Goal: Find specific page/section: Find specific page/section

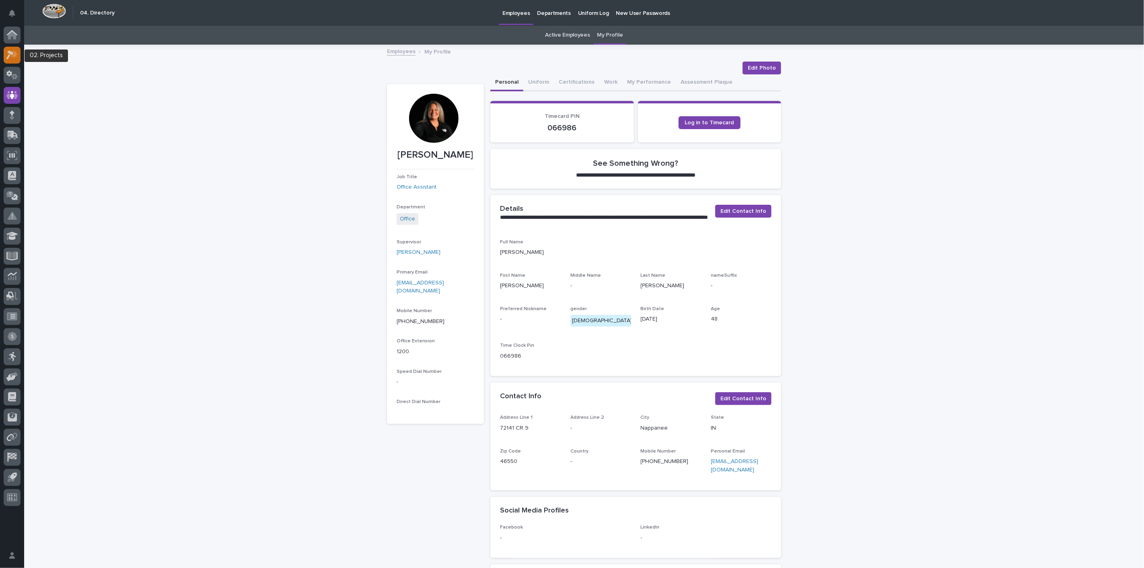
click at [12, 59] on div at bounding box center [12, 55] width 17 height 17
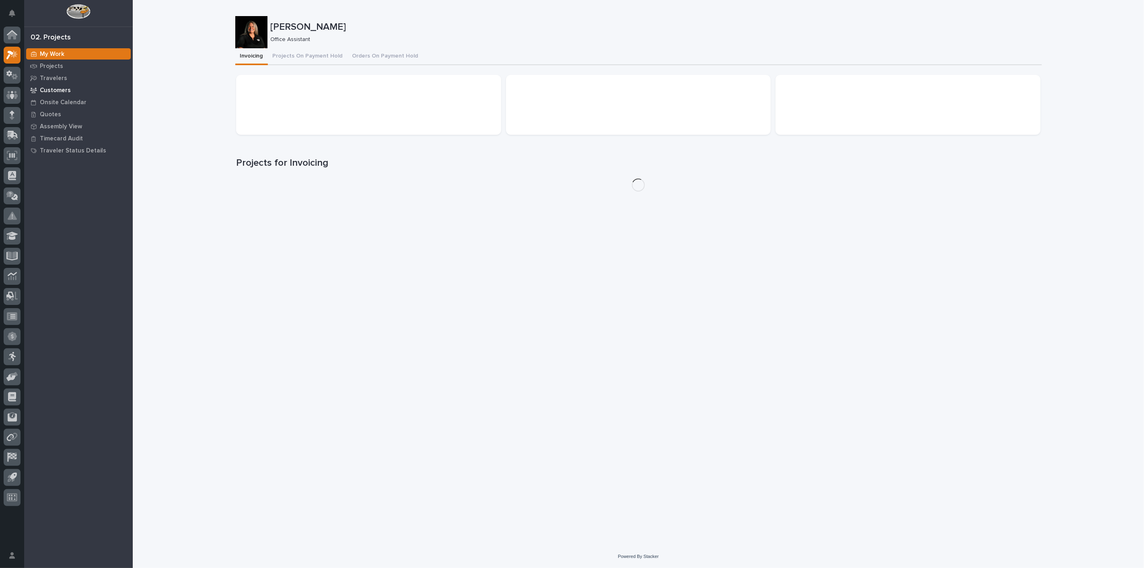
click at [60, 91] on p "Customers" at bounding box center [55, 90] width 31 height 7
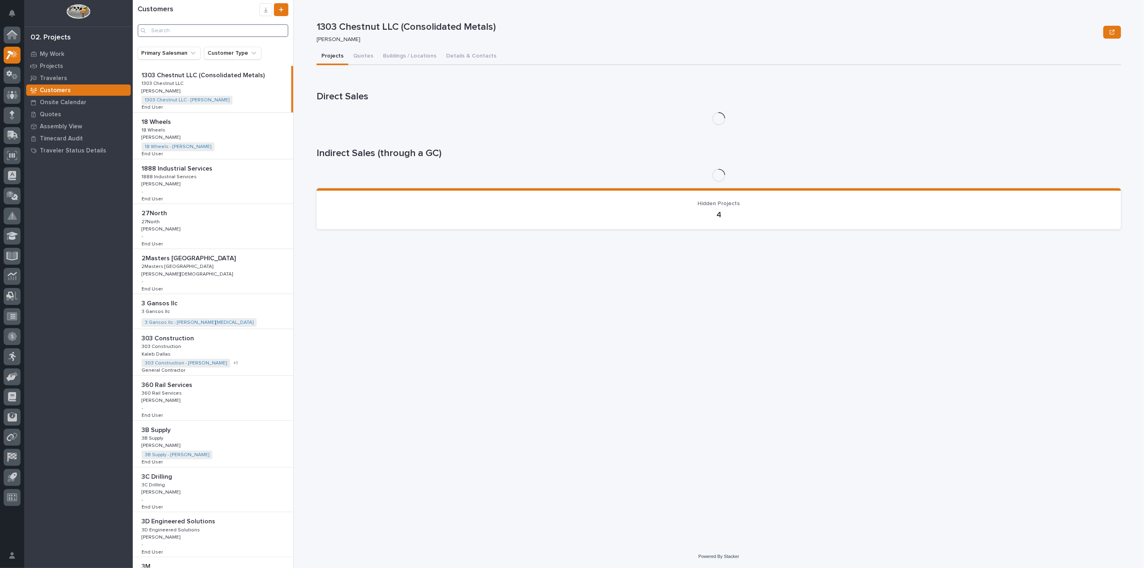
click at [203, 27] on input "Search" at bounding box center [213, 30] width 151 height 13
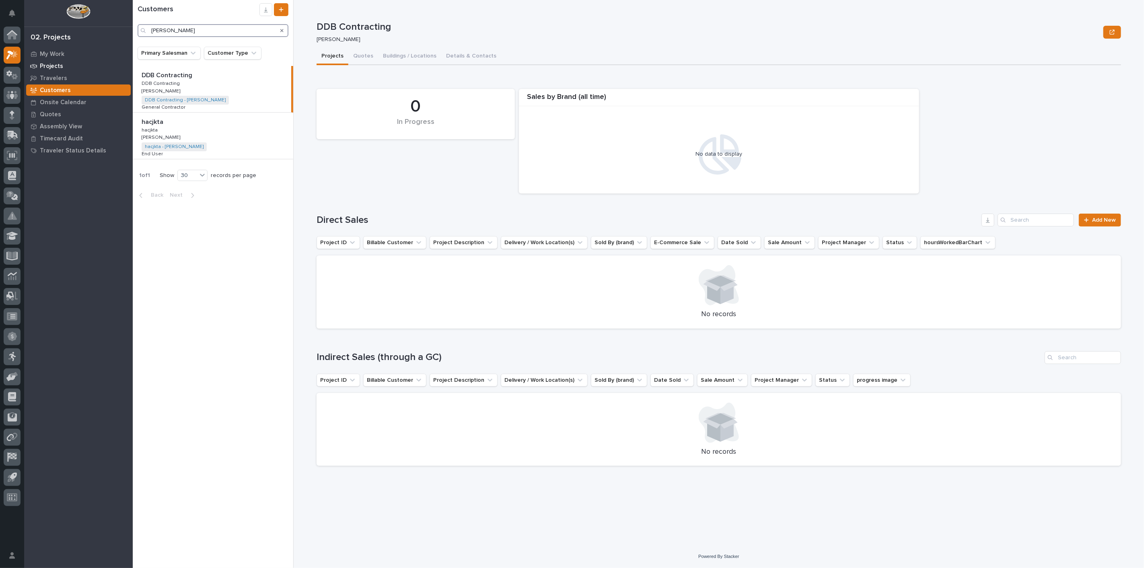
type input "[PERSON_NAME]"
click at [53, 68] on p "Projects" at bounding box center [51, 66] width 23 height 7
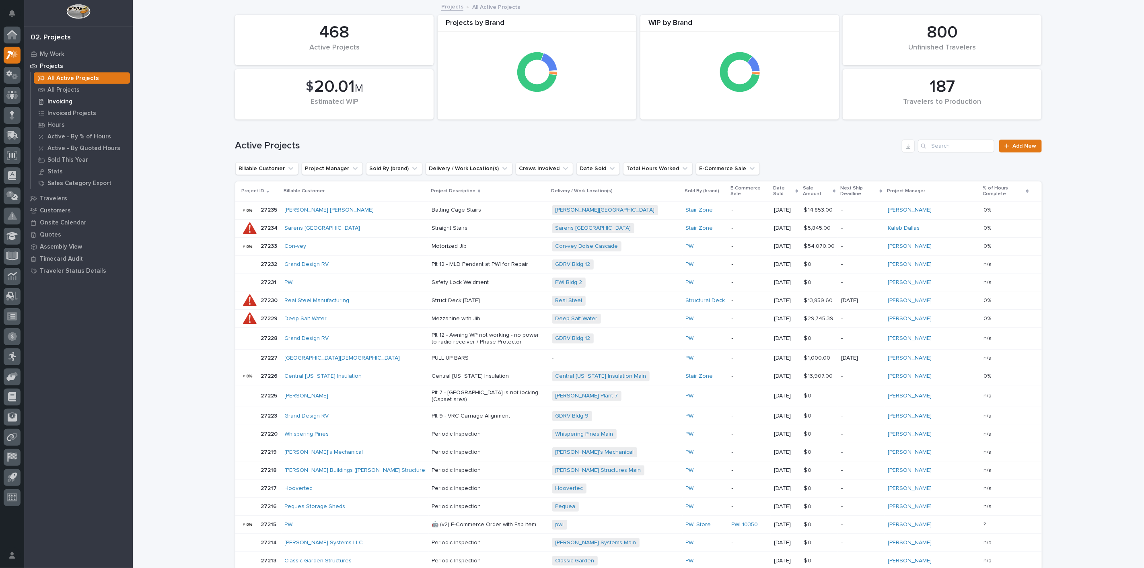
click at [60, 101] on p "Invoicing" at bounding box center [59, 101] width 25 height 7
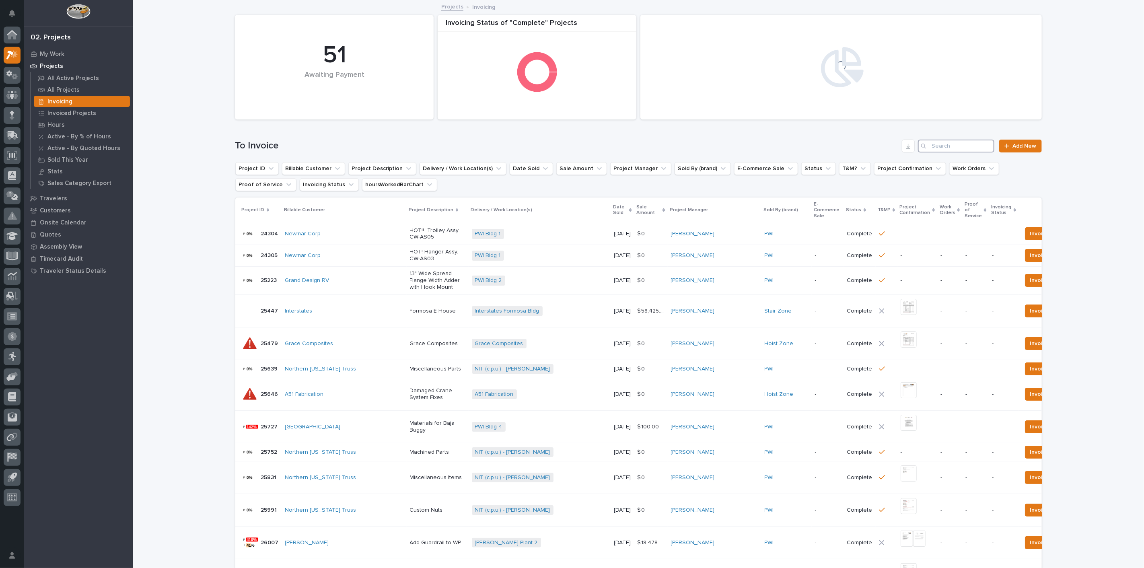
click at [952, 148] on input "Search" at bounding box center [956, 146] width 76 height 13
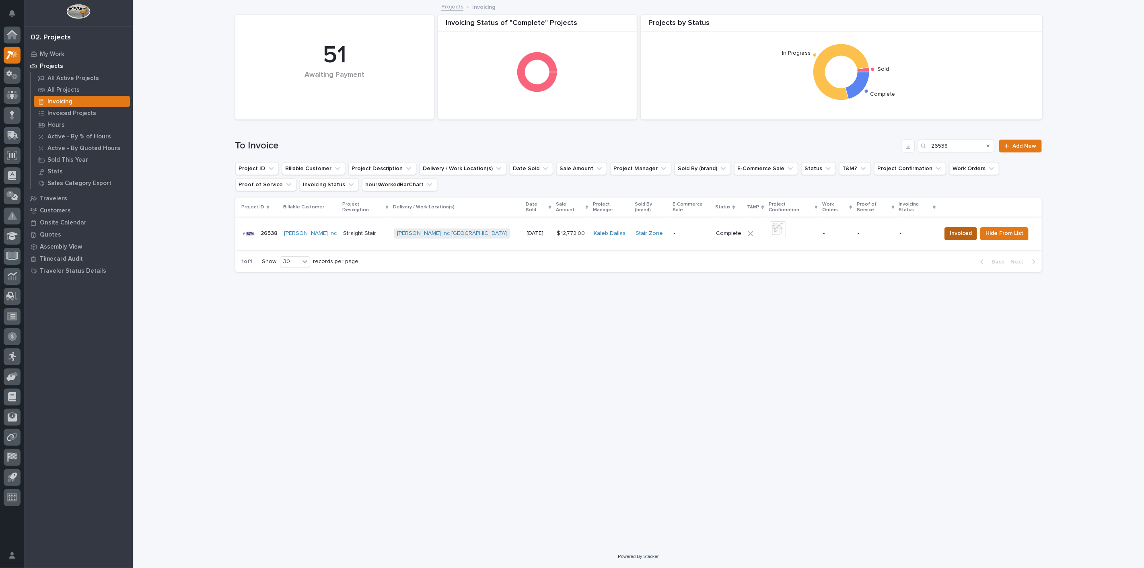
click at [961, 228] on span "Invoiced" at bounding box center [961, 233] width 22 height 10
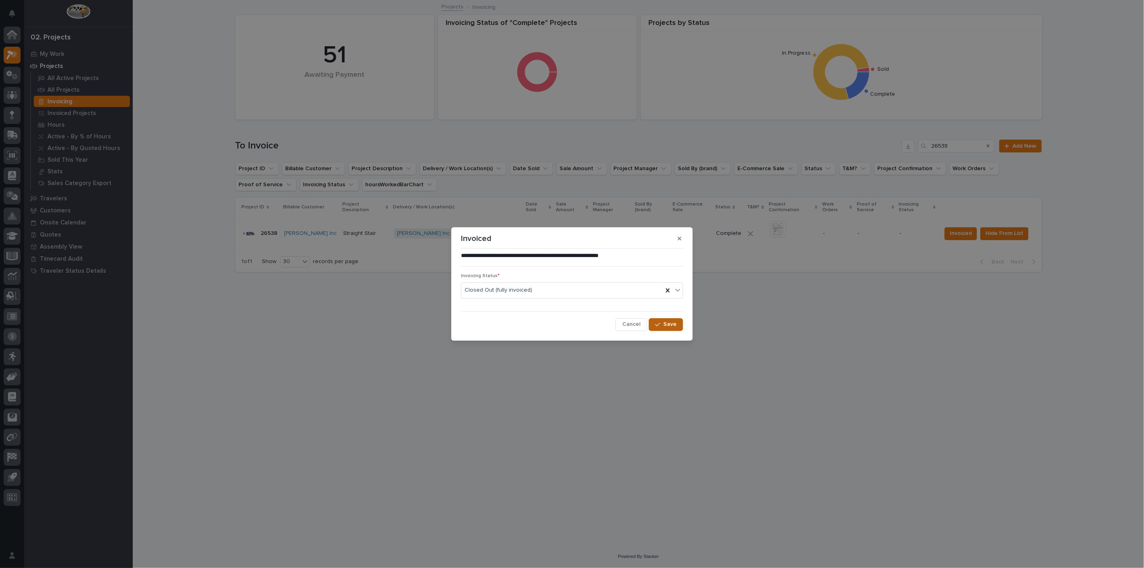
click at [667, 323] on span "Save" at bounding box center [669, 324] width 13 height 7
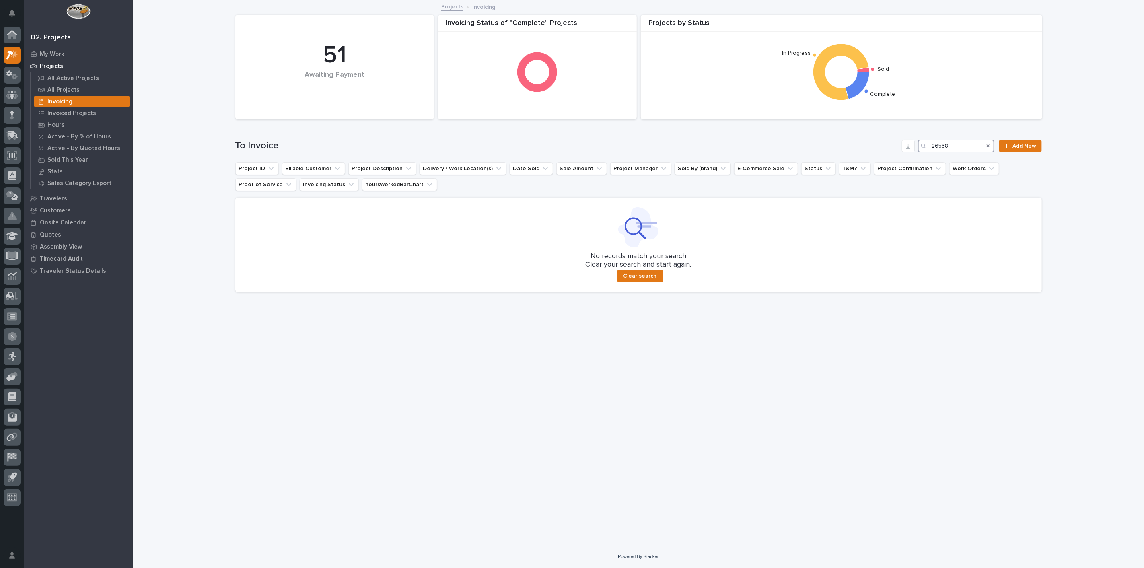
click at [954, 148] on input "26538" at bounding box center [956, 146] width 76 height 13
type input "2"
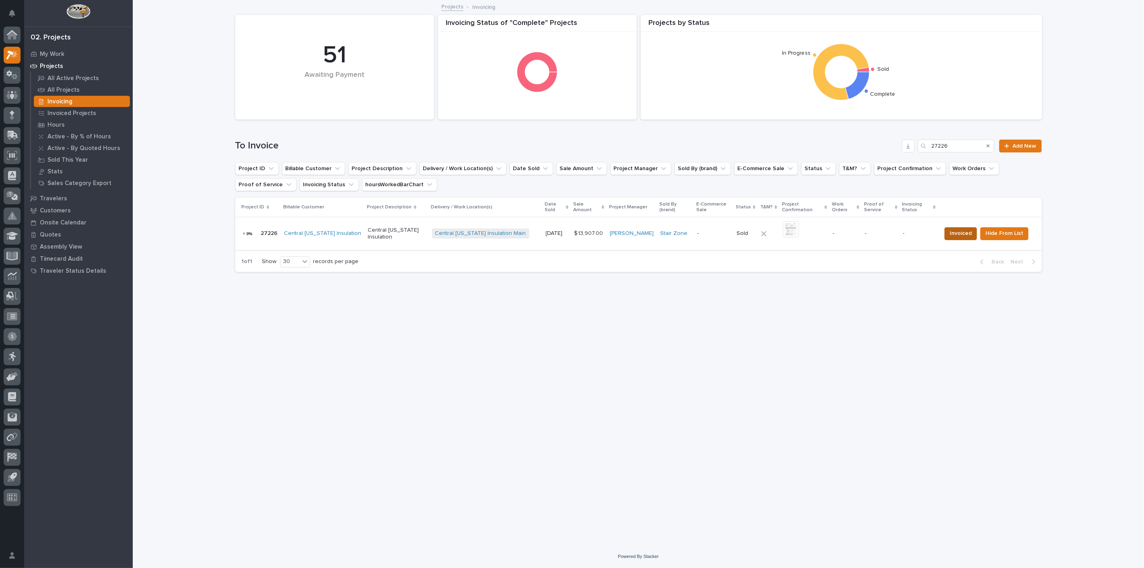
click at [969, 230] on span "Invoiced" at bounding box center [961, 233] width 22 height 10
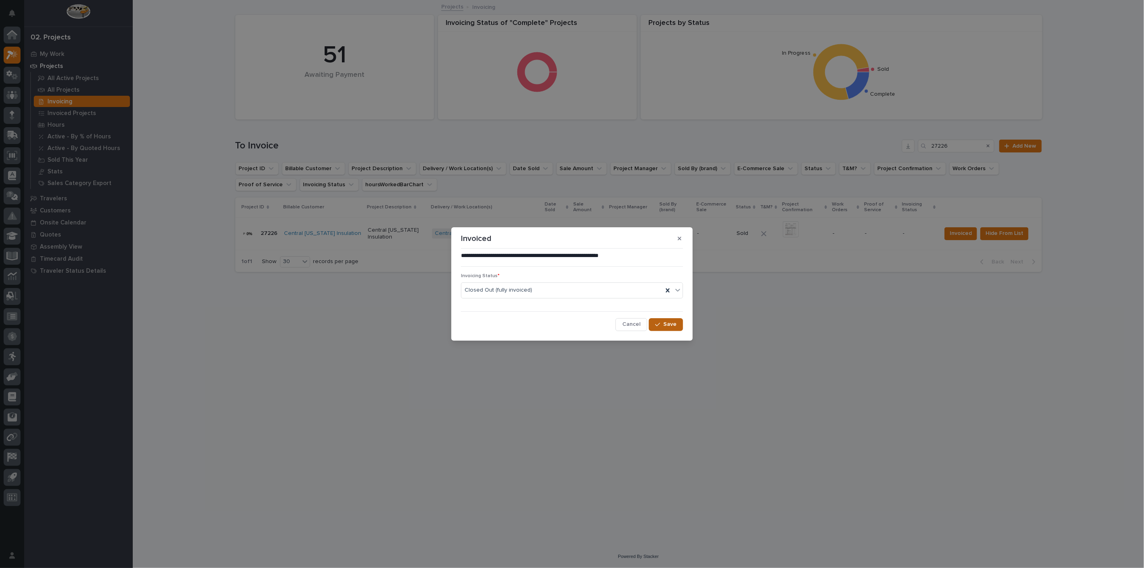
click at [667, 320] on button "Save" at bounding box center [666, 324] width 34 height 13
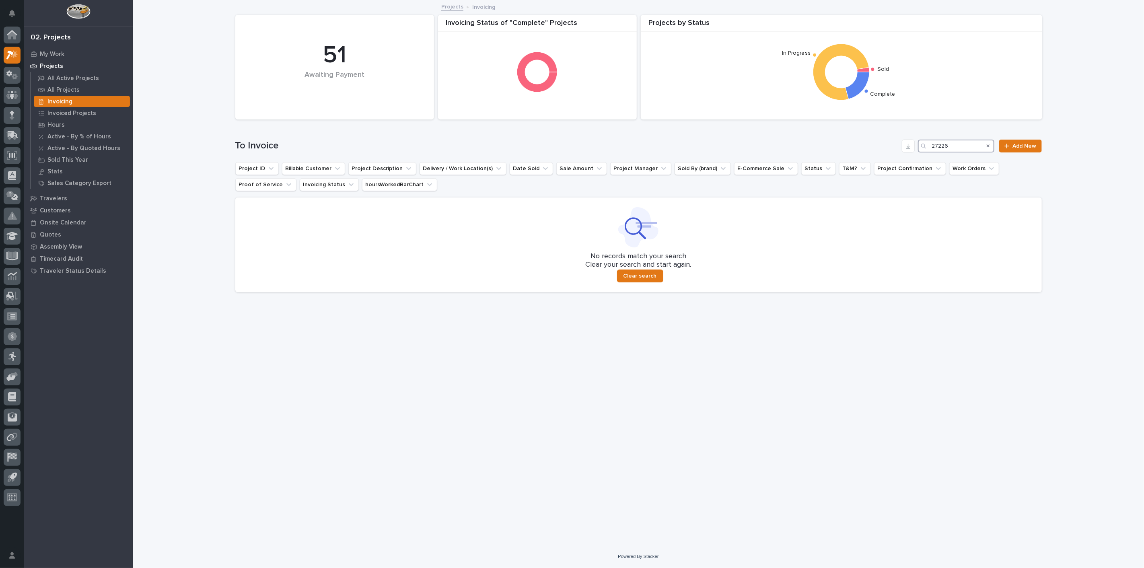
click at [956, 146] on input "27226" at bounding box center [956, 146] width 76 height 13
type input "2"
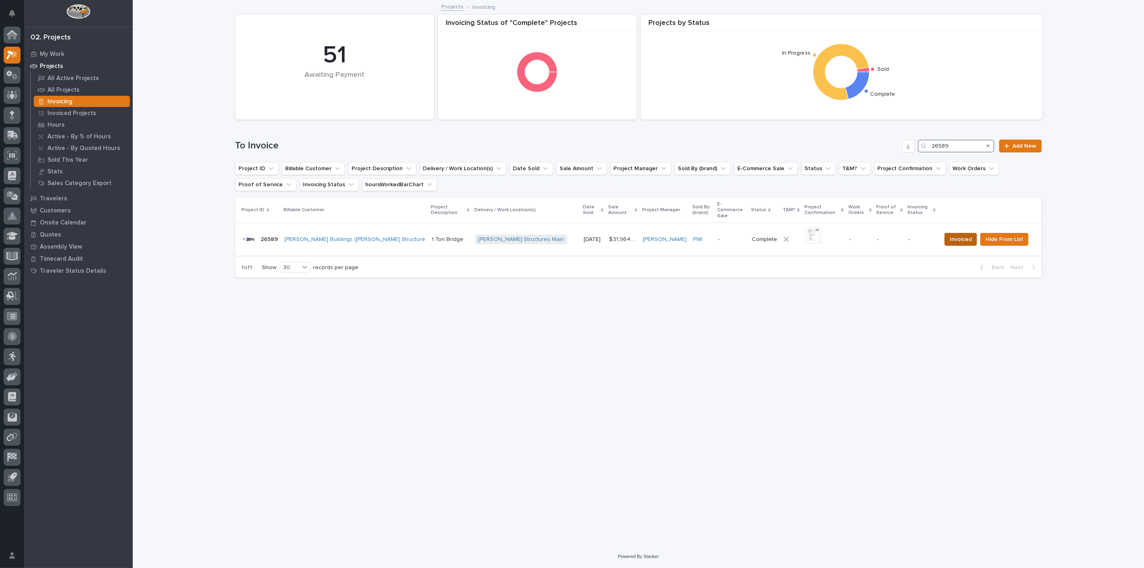
type input "26589"
click at [959, 235] on span "Invoiced" at bounding box center [961, 240] width 22 height 10
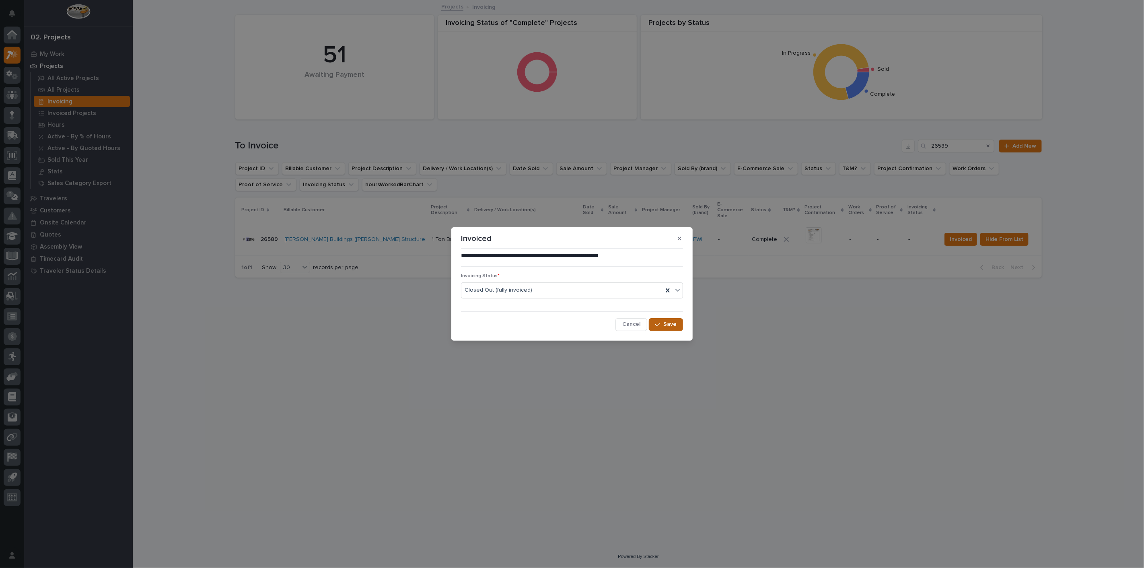
click at [667, 323] on span "Save" at bounding box center [669, 324] width 13 height 7
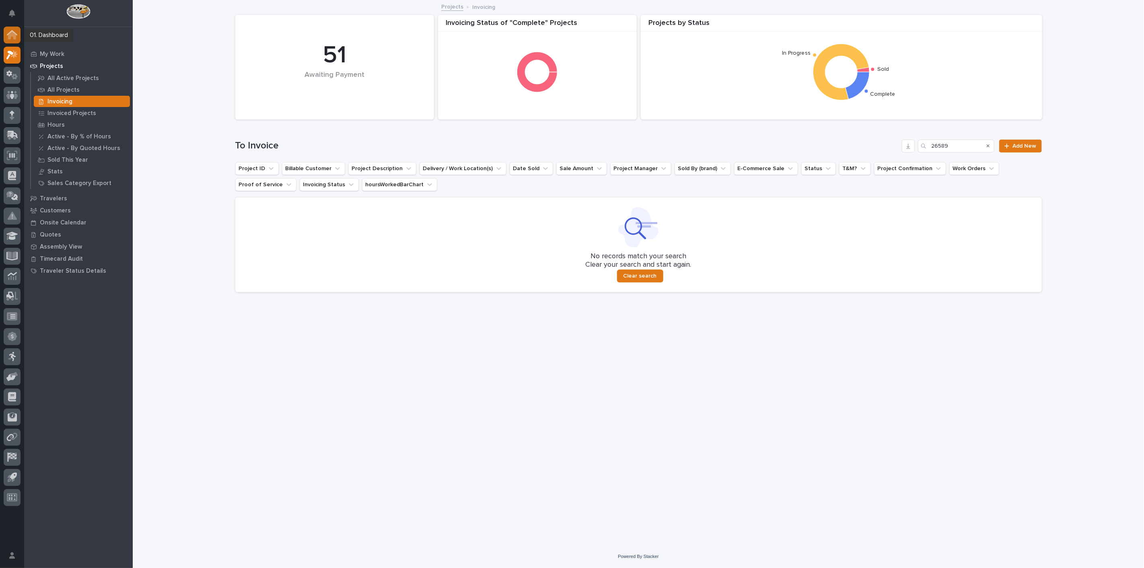
click at [11, 32] on g at bounding box center [12, 34] width 10 height 9
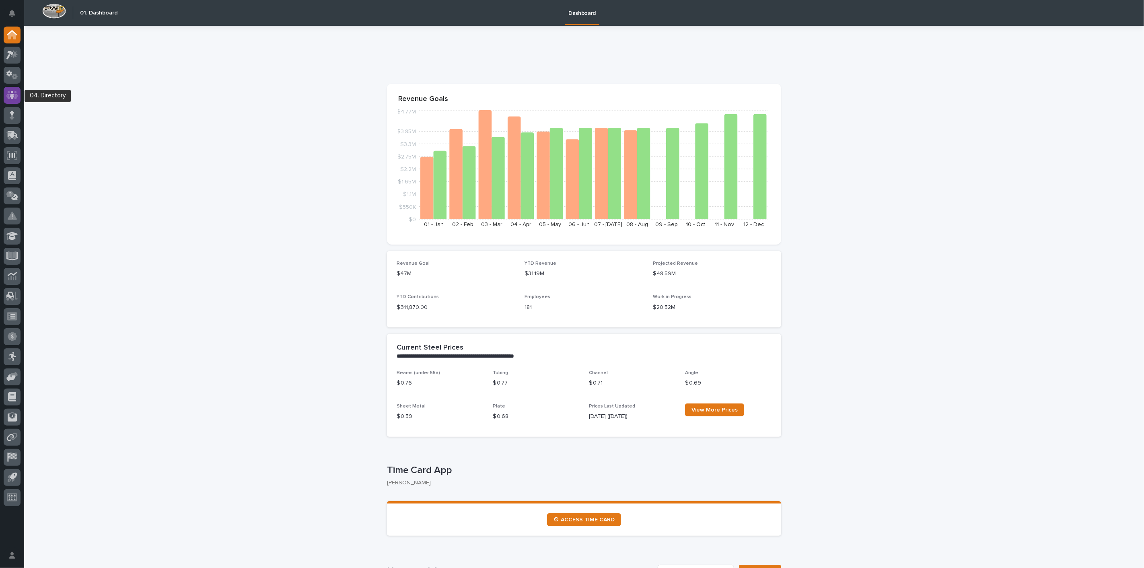
click at [11, 96] on icon at bounding box center [12, 95] width 5 height 8
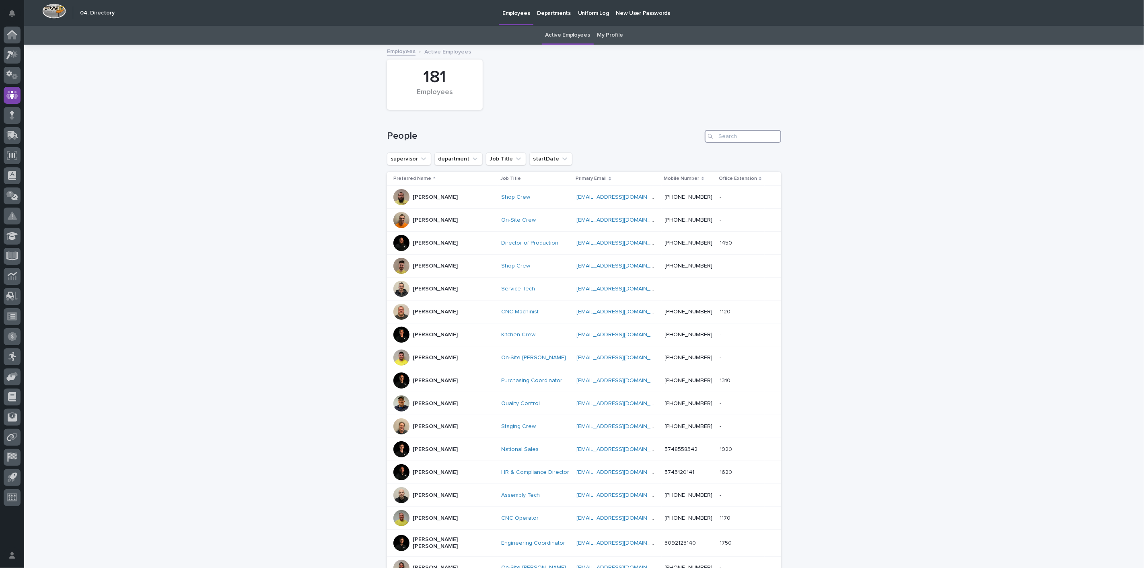
click at [725, 132] on input "Search" at bounding box center [743, 136] width 76 height 13
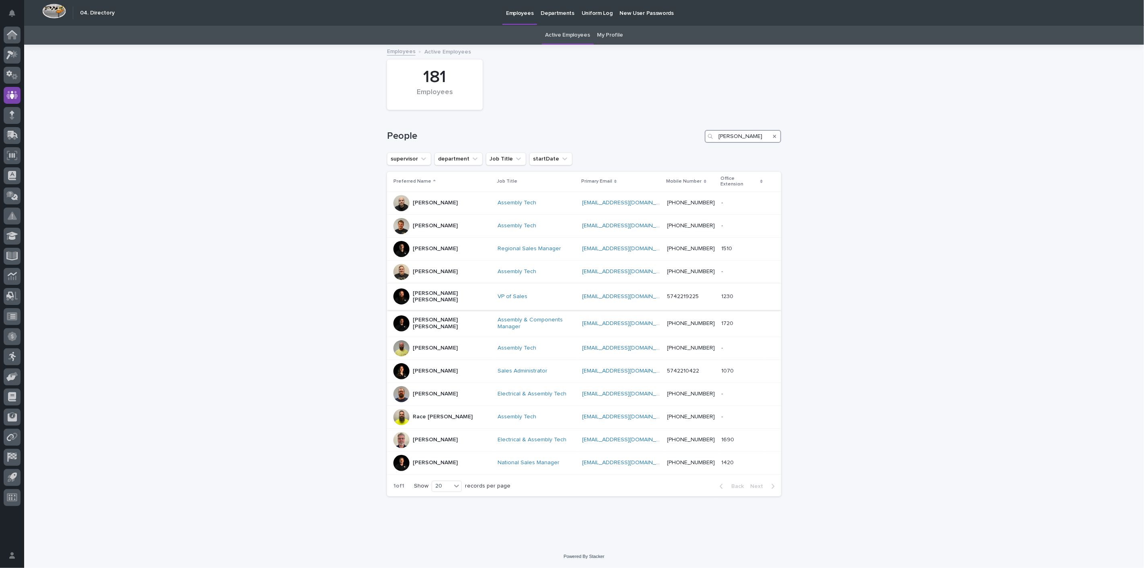
type input "[PERSON_NAME]"
click at [426, 290] on p "[PERSON_NAME] [PERSON_NAME]" at bounding box center [452, 297] width 78 height 14
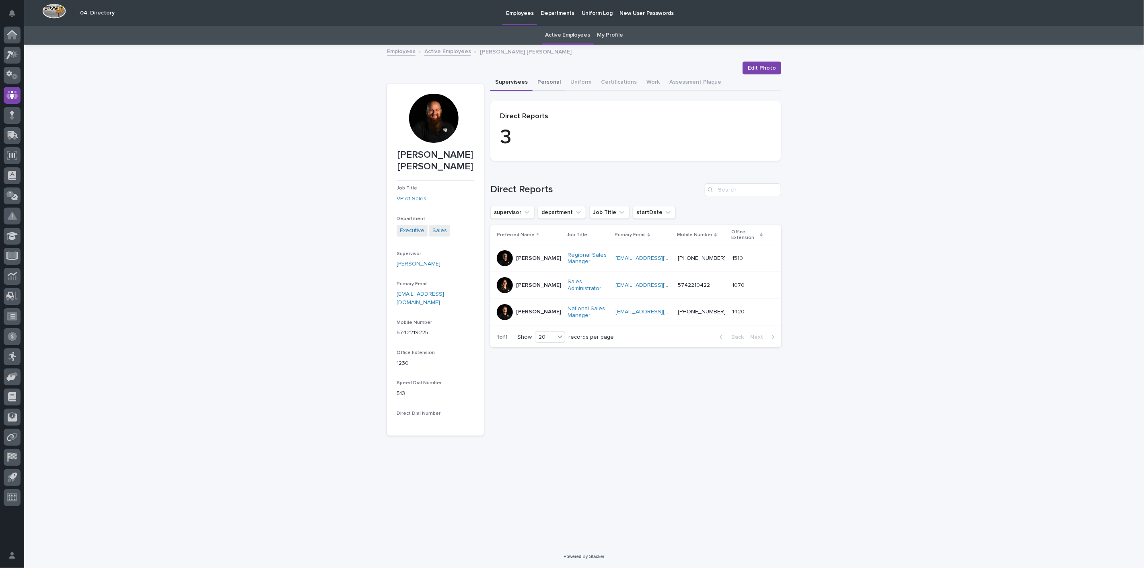
click at [555, 87] on button "Personal" at bounding box center [549, 82] width 33 height 17
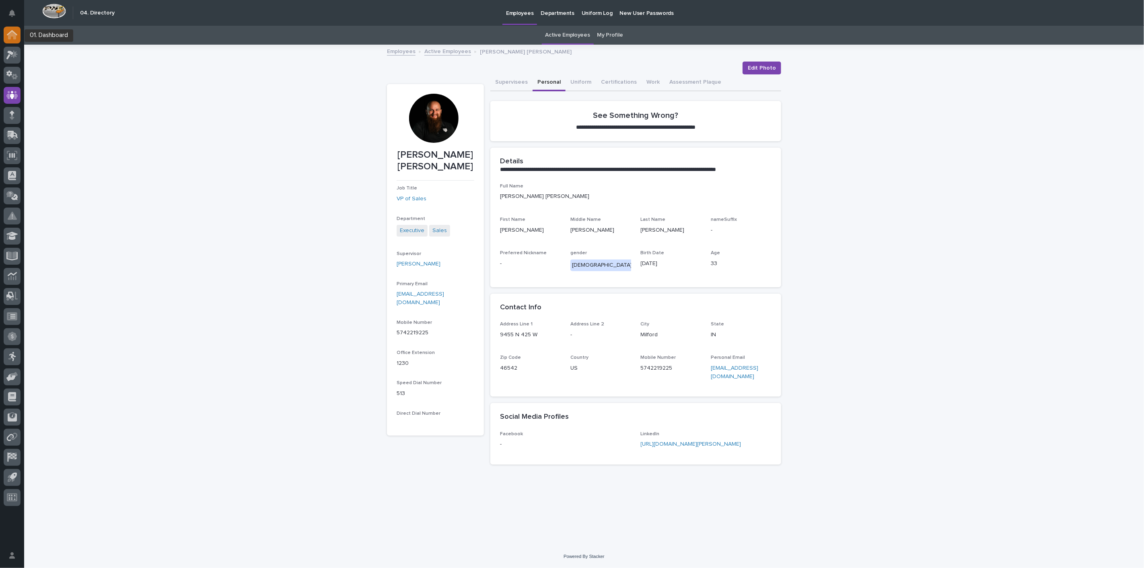
click at [13, 38] on icon at bounding box center [12, 35] width 8 height 8
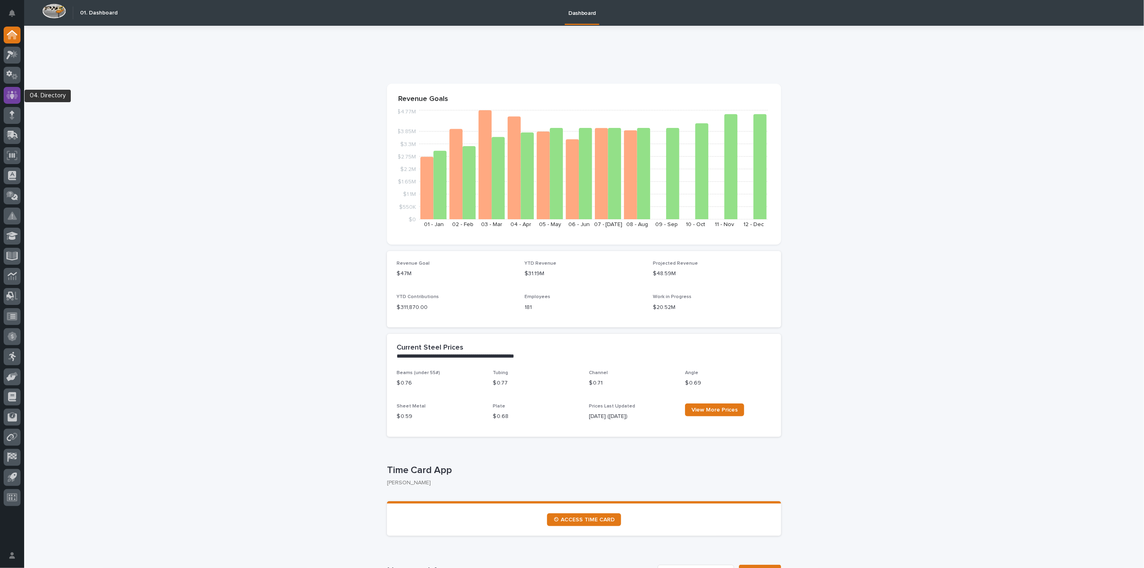
click at [16, 97] on icon at bounding box center [12, 95] width 12 height 8
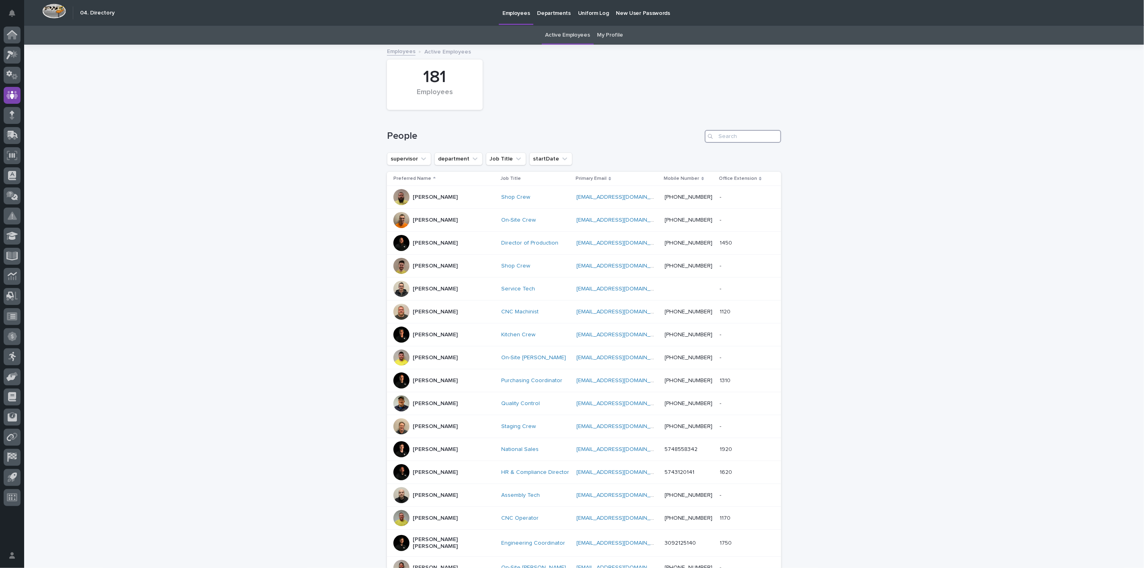
click at [730, 135] on input "Search" at bounding box center [743, 136] width 76 height 13
click at [141, 188] on div "Loading... Saving… Loading... Saving… 181 Employees People supervisor departmen…" at bounding box center [584, 380] width 1120 height 671
click at [12, 59] on icon at bounding box center [12, 54] width 12 height 9
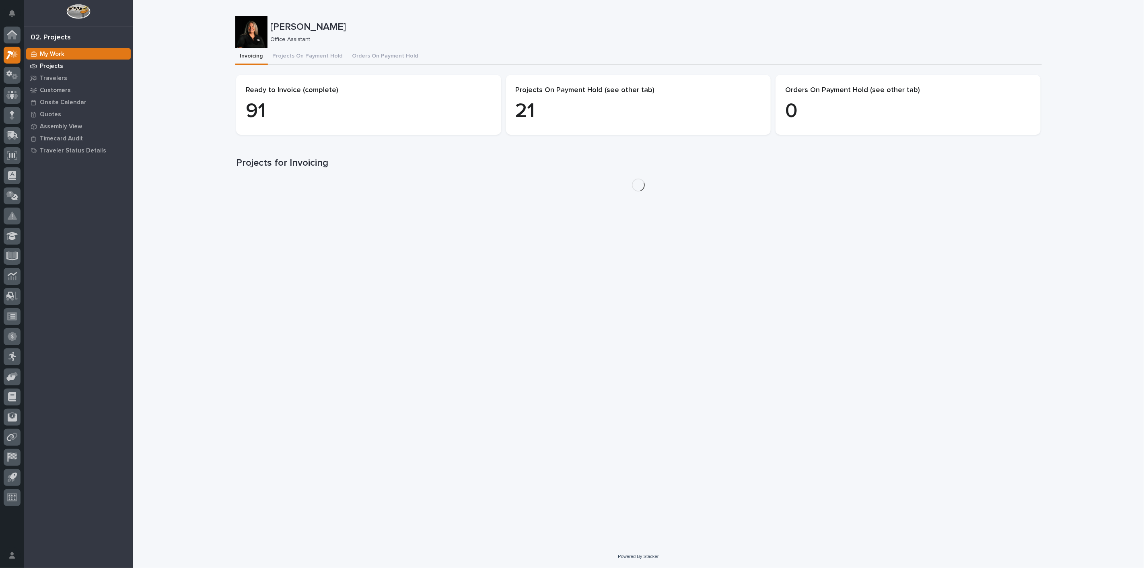
click at [51, 68] on p "Projects" at bounding box center [51, 66] width 23 height 7
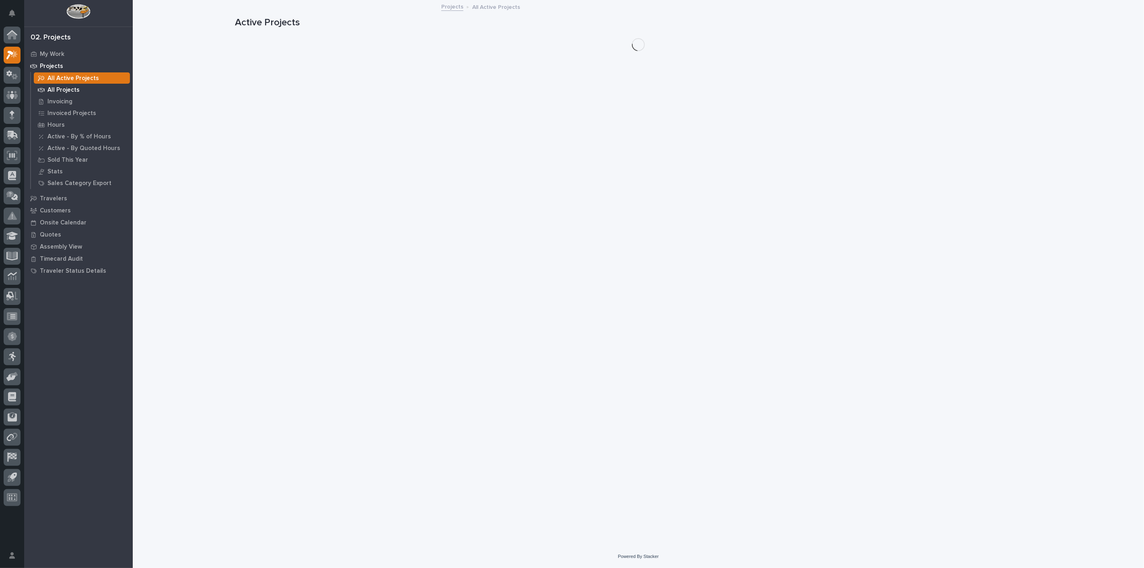
click at [52, 90] on p "All Projects" at bounding box center [63, 89] width 32 height 7
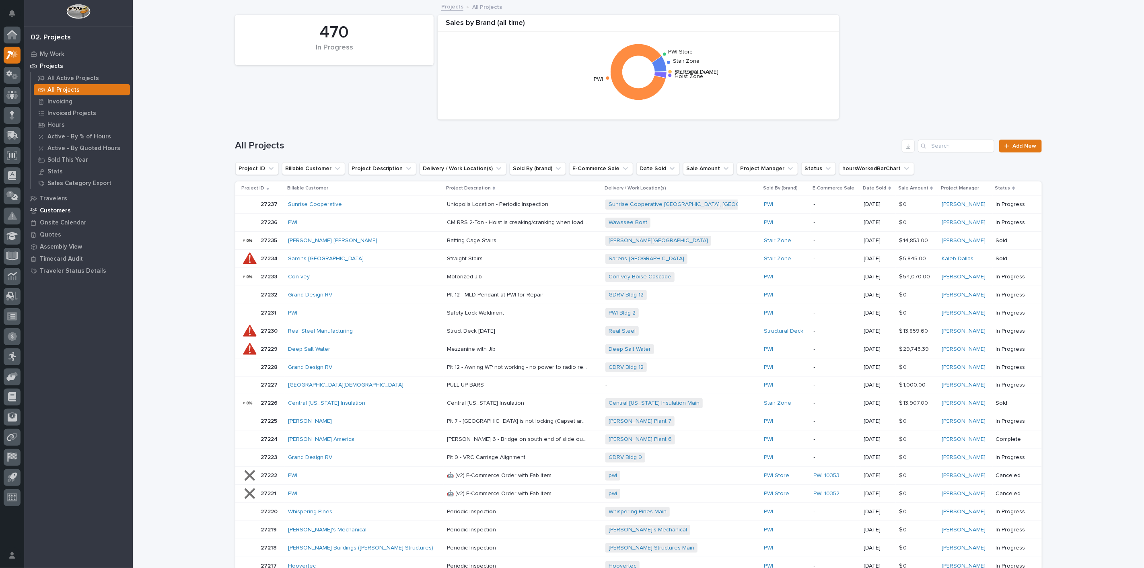
click at [55, 207] on p "Customers" at bounding box center [55, 210] width 31 height 7
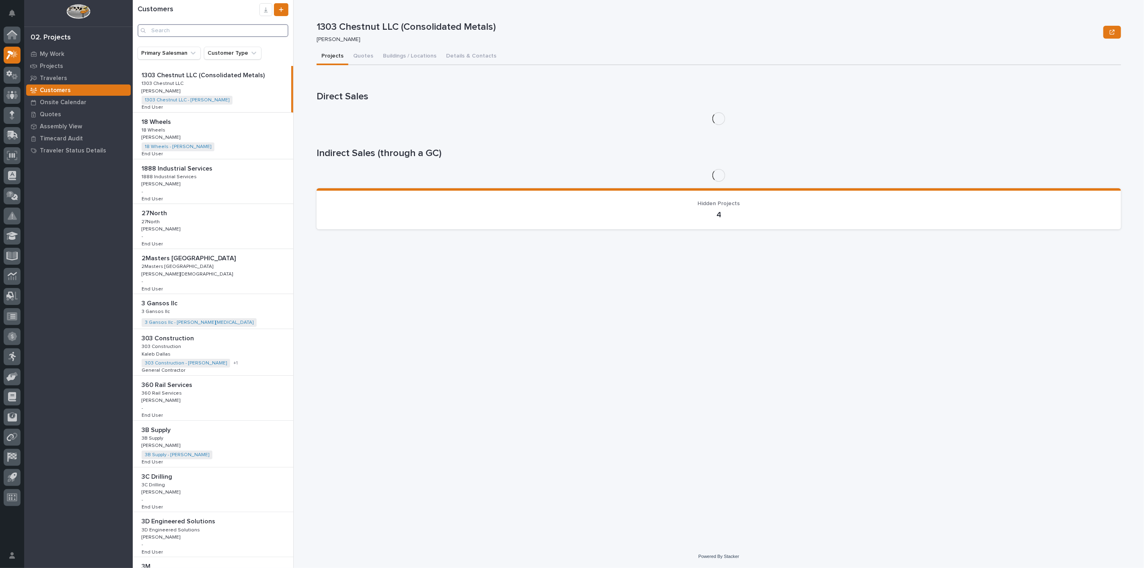
click at [187, 31] on input "Search" at bounding box center [213, 30] width 151 height 13
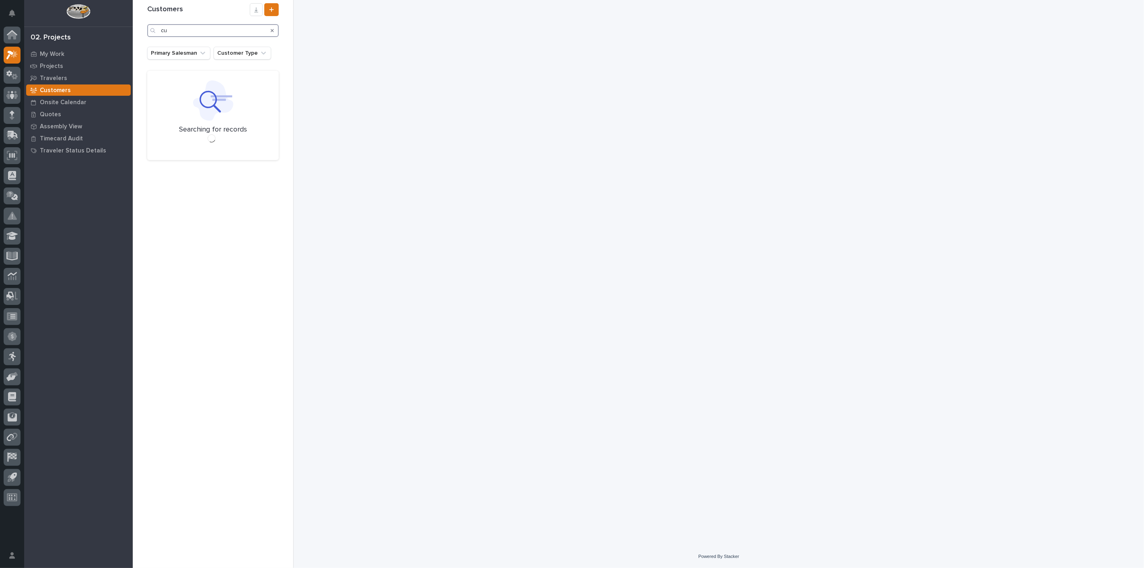
type input "c"
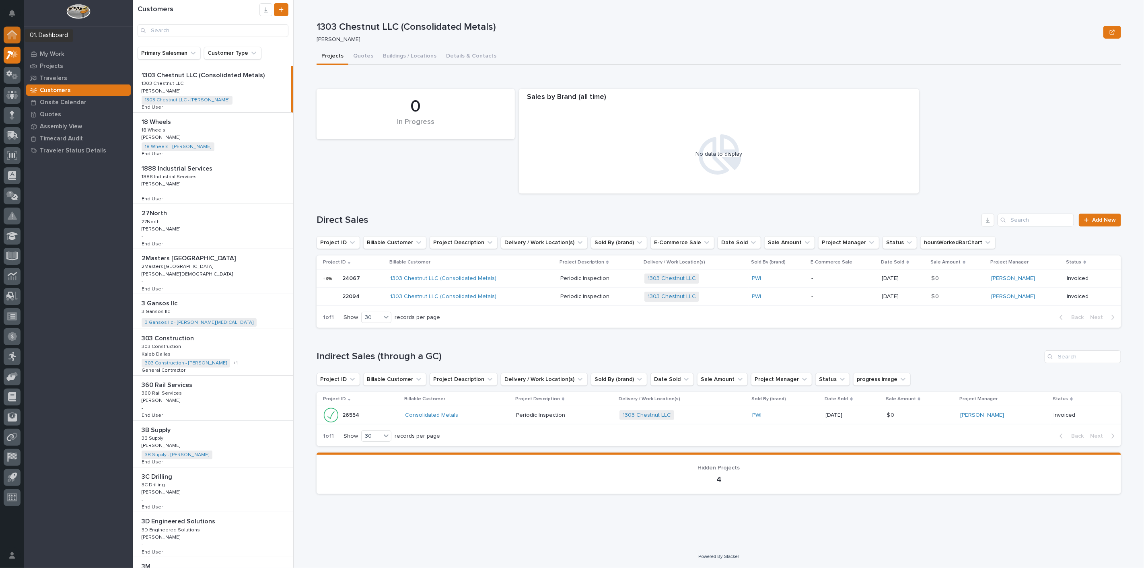
click at [12, 35] on icon at bounding box center [12, 35] width 8 height 8
